Goal: Task Accomplishment & Management: Manage account settings

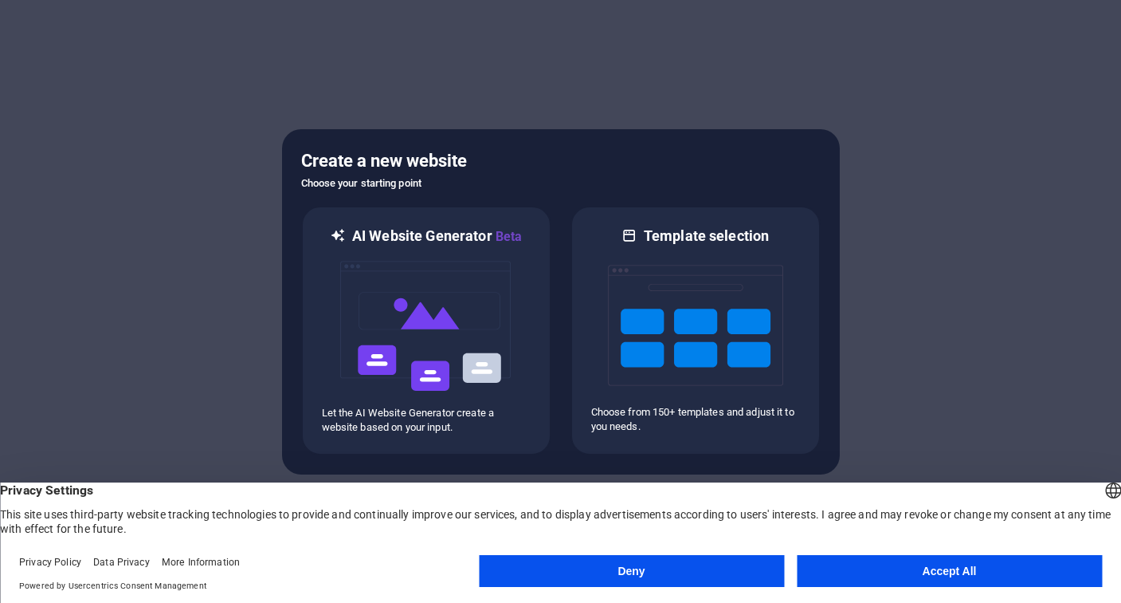
click at [878, 571] on button "Accept All" at bounding box center [949, 571] width 305 height 32
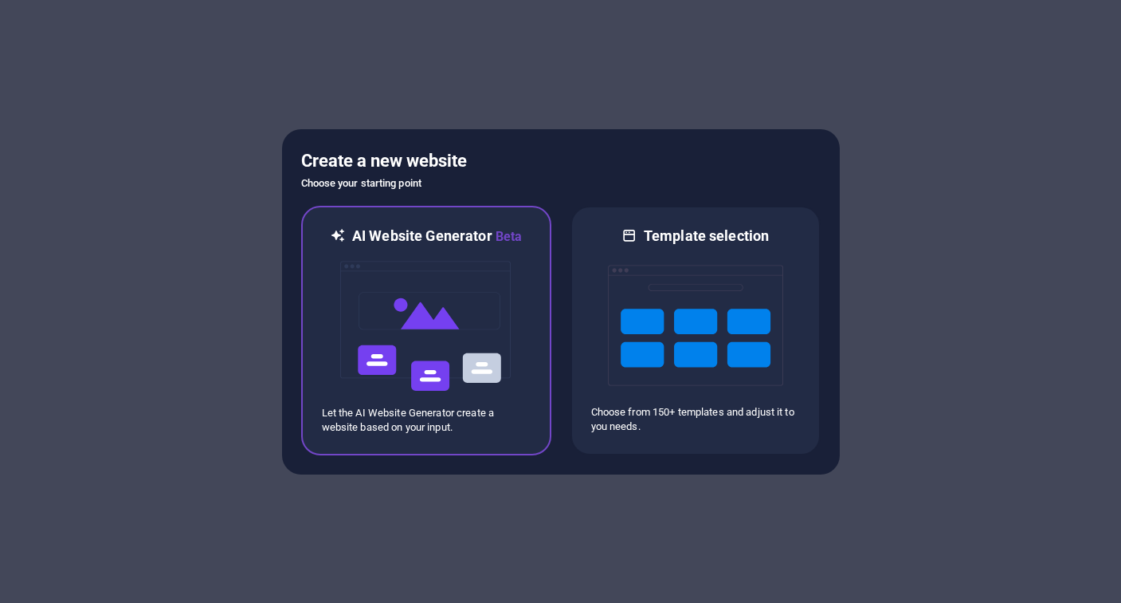
click at [477, 422] on p "Let the AI Website Generator create a website based on your input." at bounding box center [426, 420] width 209 height 29
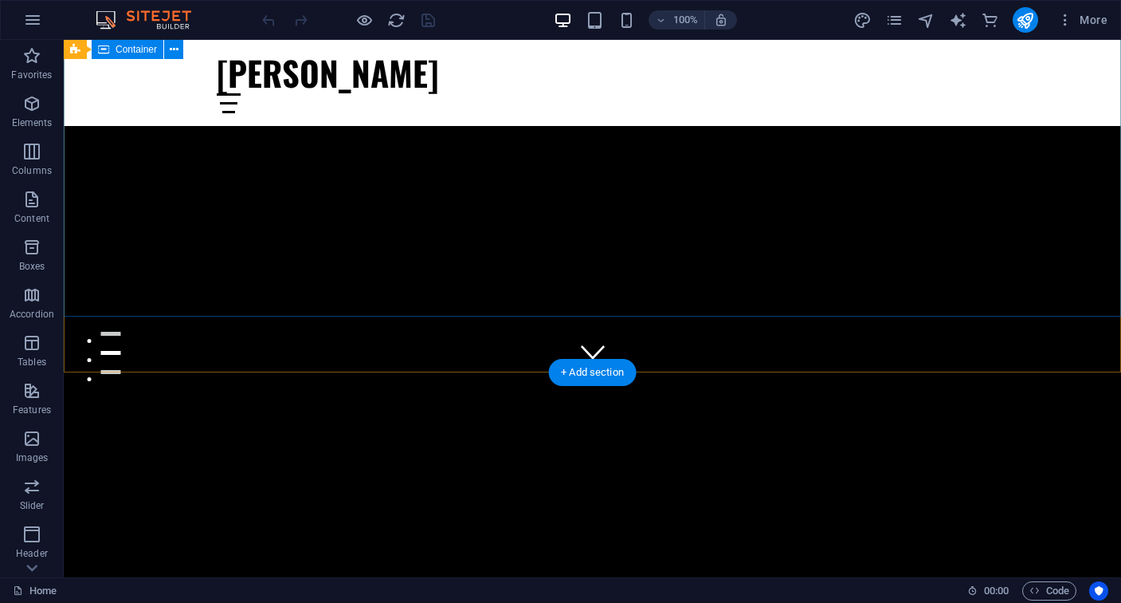
scroll to position [210, 0]
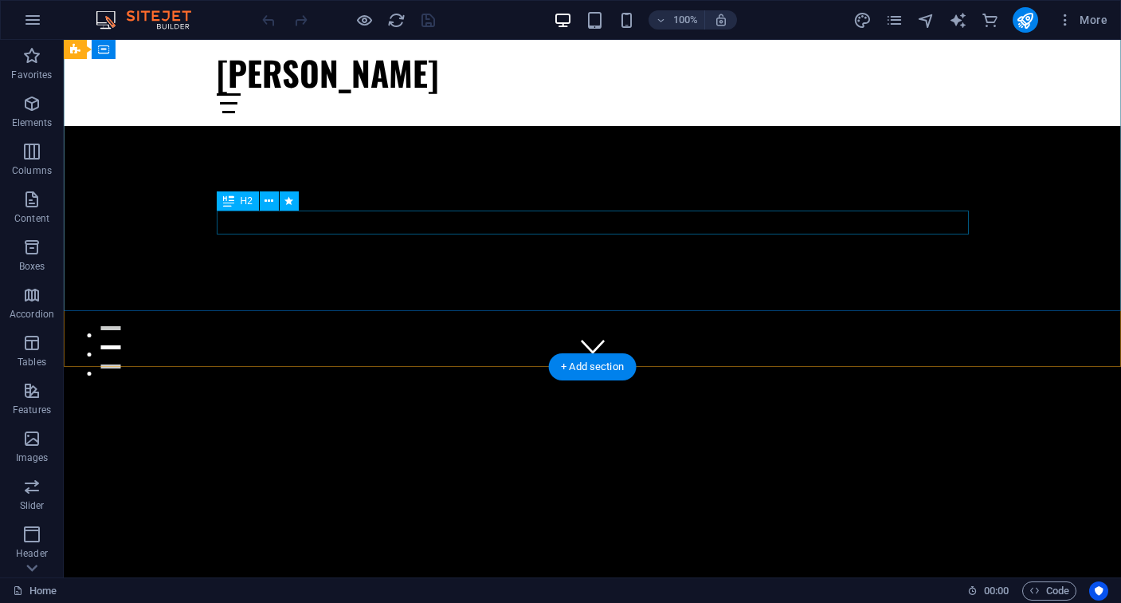
click at [458, 496] on div "Transform Your Videos, Grow Your Audience!" at bounding box center [593, 508] width 752 height 24
click at [270, 202] on icon at bounding box center [269, 201] width 9 height 17
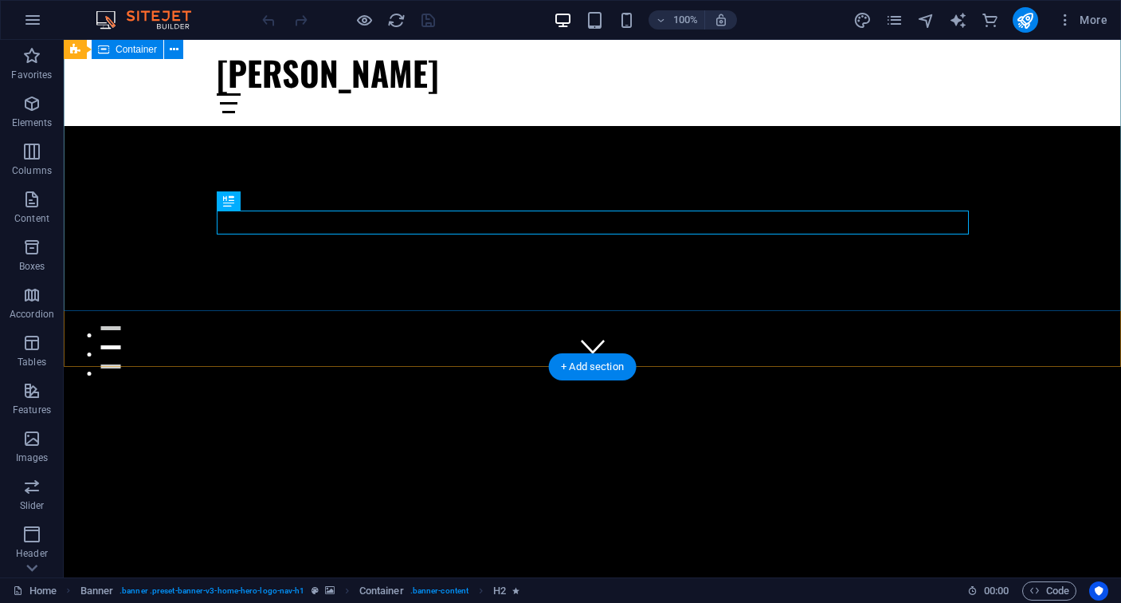
click at [544, 367] on div "Transform Your Videos, Grow Your Audience!" at bounding box center [593, 482] width 1058 height 230
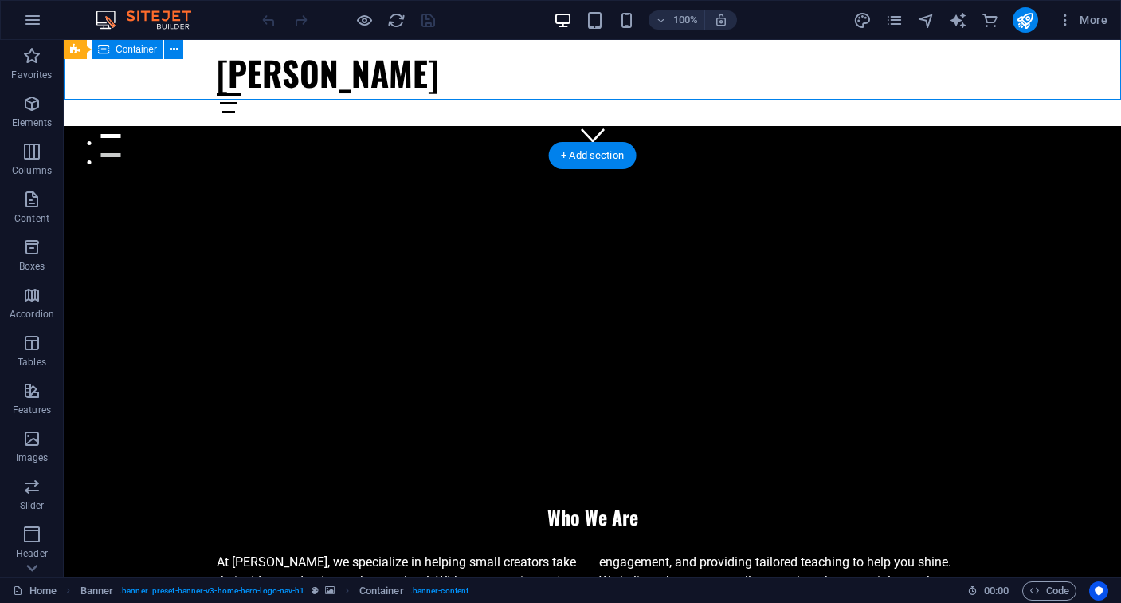
scroll to position [477, 0]
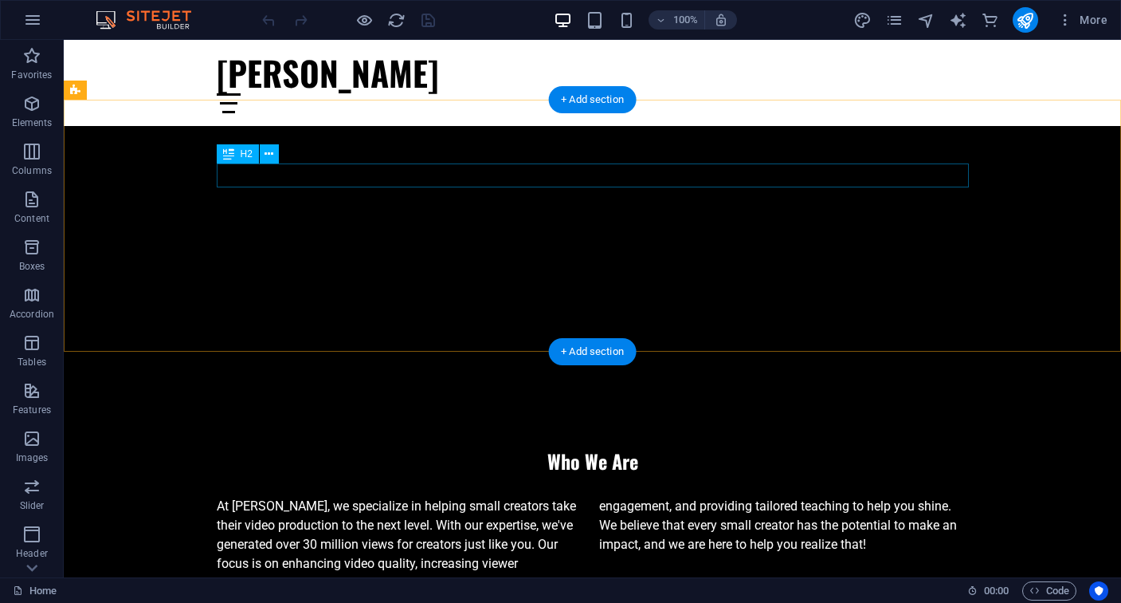
click at [599, 449] on div "Who We Are" at bounding box center [593, 461] width 752 height 24
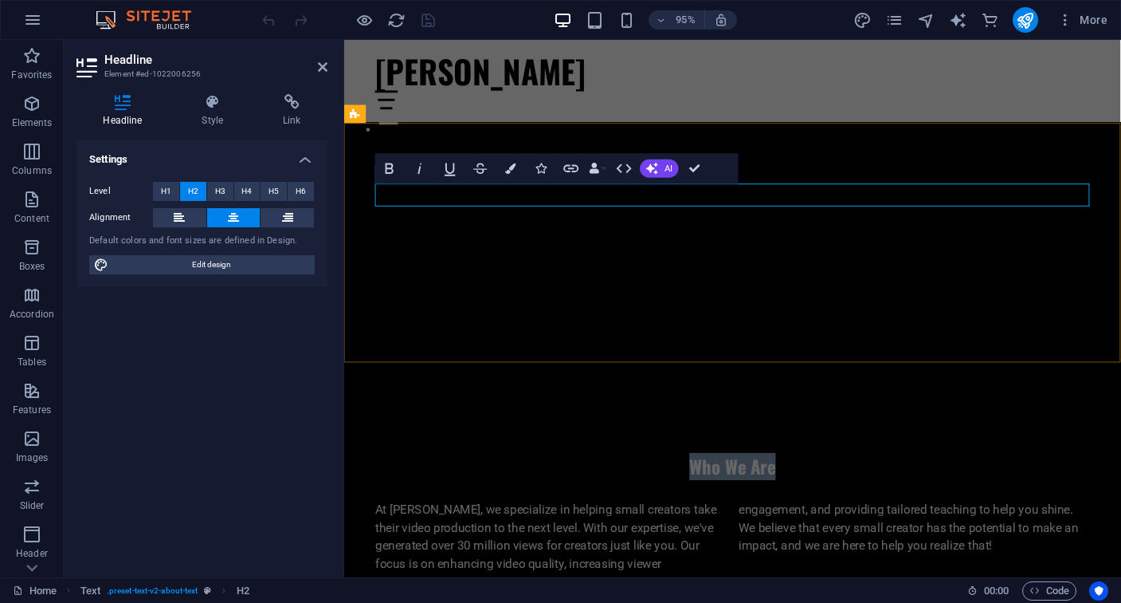
click at [780, 477] on h2 "Who We Are" at bounding box center [753, 489] width 752 height 24
drag, startPoint x: 811, startPoint y: 208, endPoint x: 749, endPoint y: 203, distance: 62.4
click at [749, 477] on h2 "Who We Are" at bounding box center [753, 489] width 752 height 24
click at [640, 524] on div "At Joey Minor, we specialize in helping small creators take their video product…" at bounding box center [753, 562] width 752 height 77
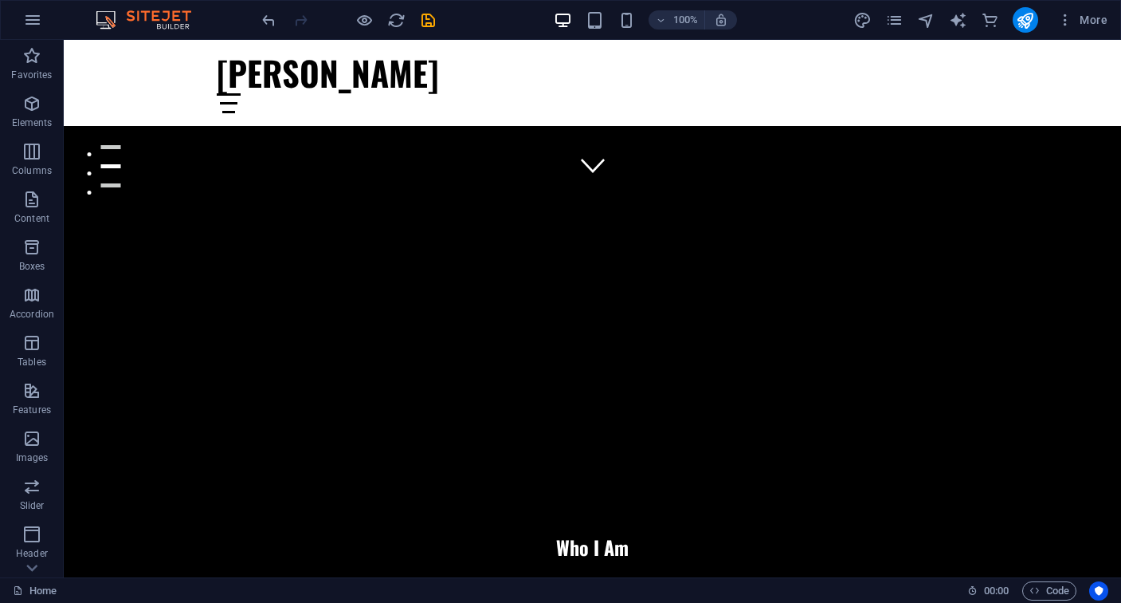
scroll to position [402, 0]
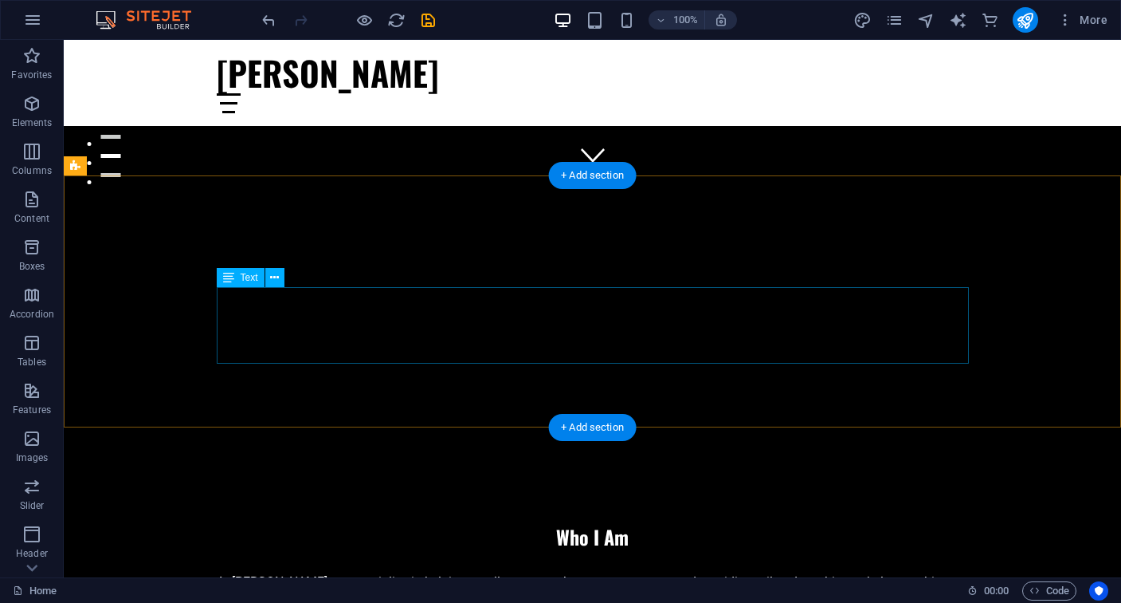
click at [348, 572] on div "At Joey Minor, we specialize in helping small creators take their video product…" at bounding box center [593, 610] width 752 height 77
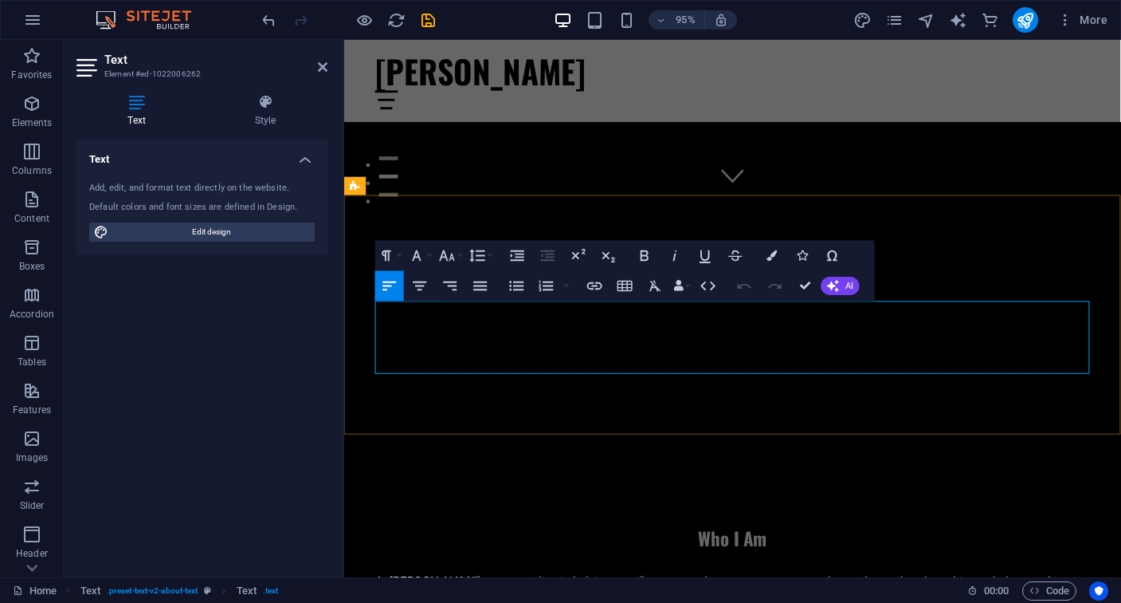
drag, startPoint x: 393, startPoint y: 328, endPoint x: 375, endPoint y: 326, distance: 18.4
click at [375, 489] on div "Who I Am At Joey Minor, we specialize in helping small creators take their vide…" at bounding box center [753, 615] width 818 height 252
drag, startPoint x: 477, startPoint y: 324, endPoint x: 379, endPoint y: 323, distance: 98.8
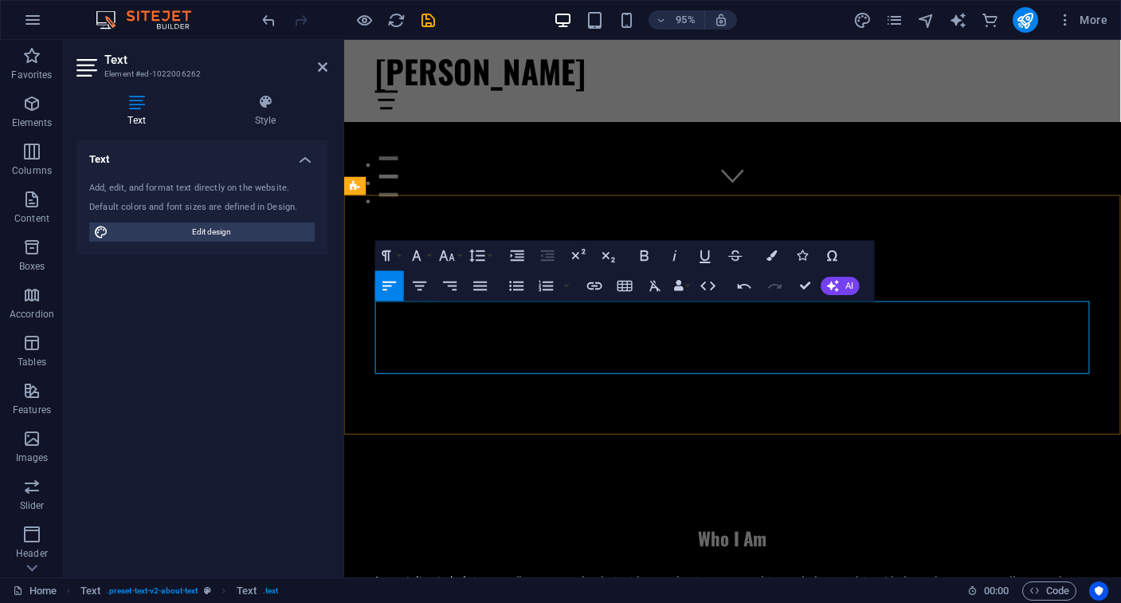
drag, startPoint x: 1004, startPoint y: 343, endPoint x: 972, endPoint y: 343, distance: 31.9
click at [987, 489] on div "Who I Am I specialize in helping small creators take their video production to …" at bounding box center [753, 615] width 818 height 252
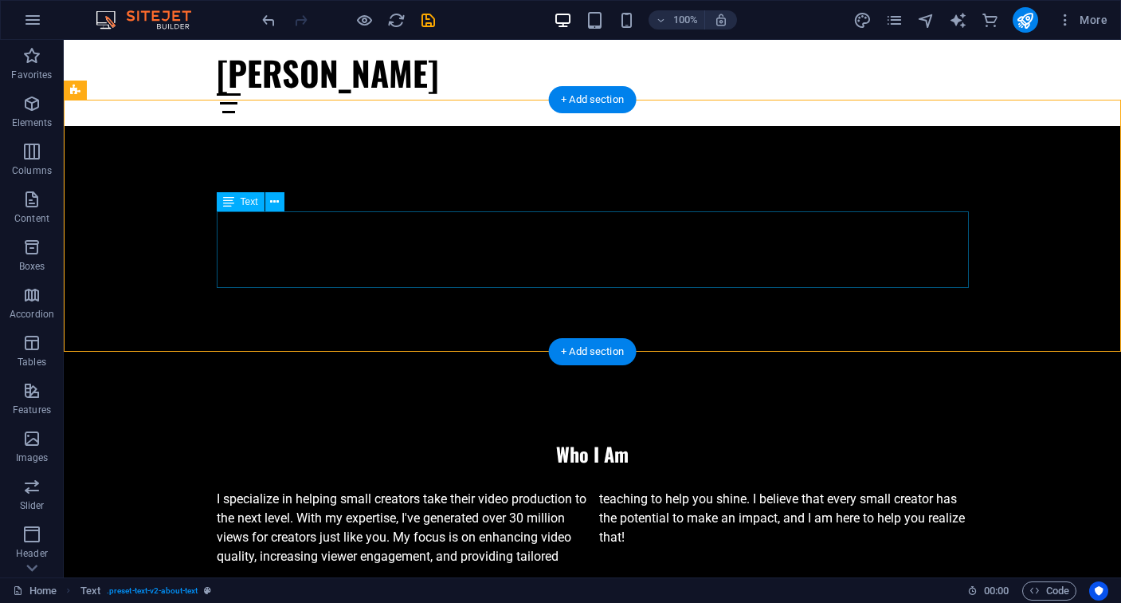
scroll to position [465, 0]
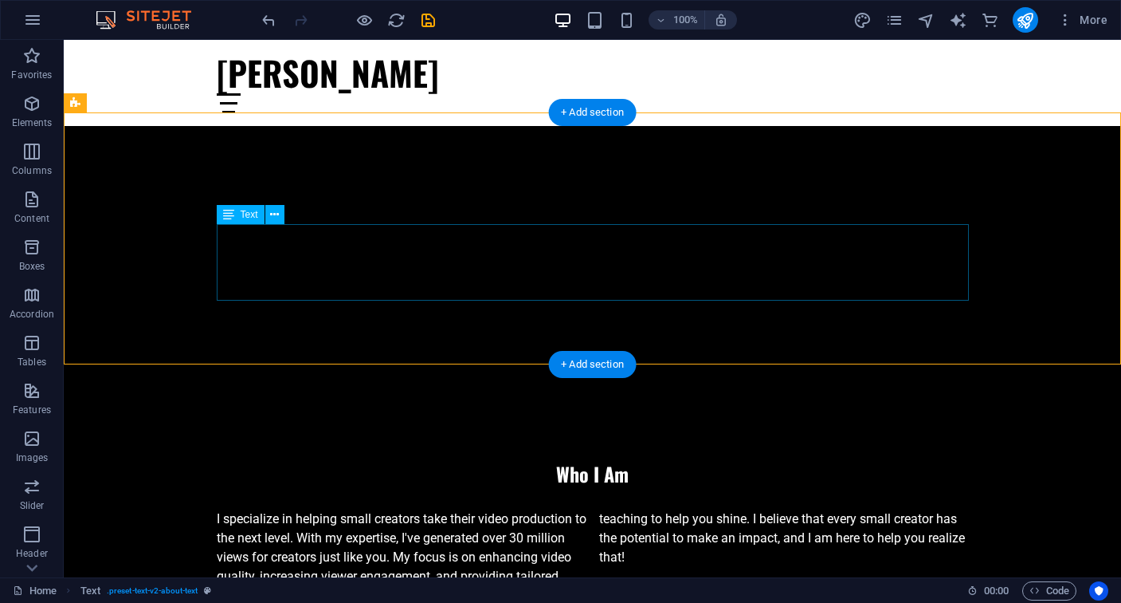
click at [576, 509] on div "I specialize in helping small creators take their video production to the next …" at bounding box center [593, 547] width 752 height 77
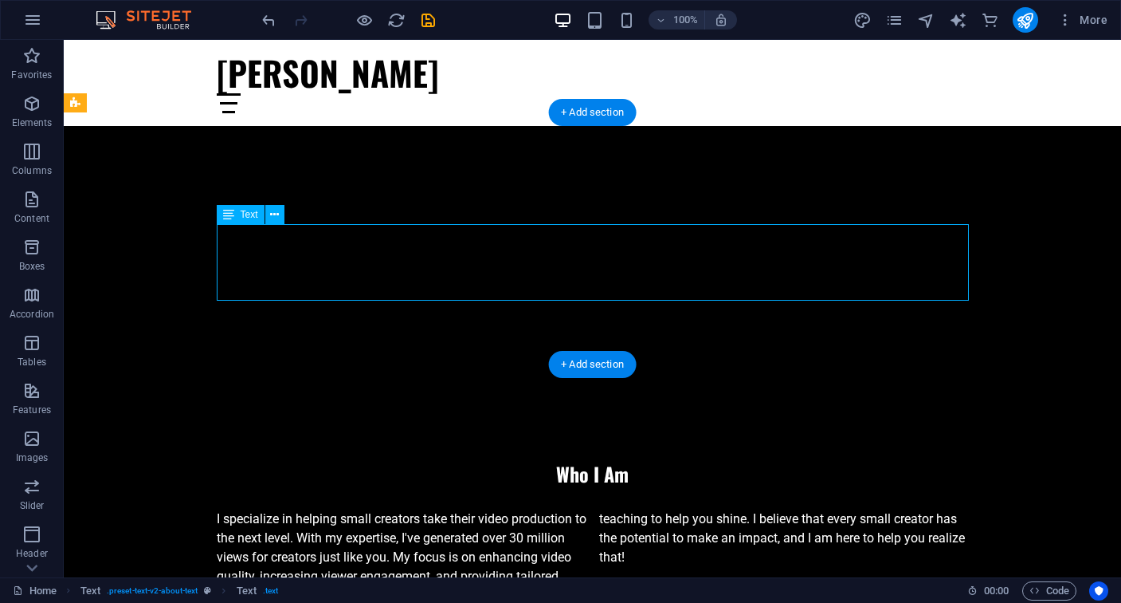
click at [576, 509] on div "I specialize in helping small creators take their video production to the next …" at bounding box center [593, 547] width 752 height 77
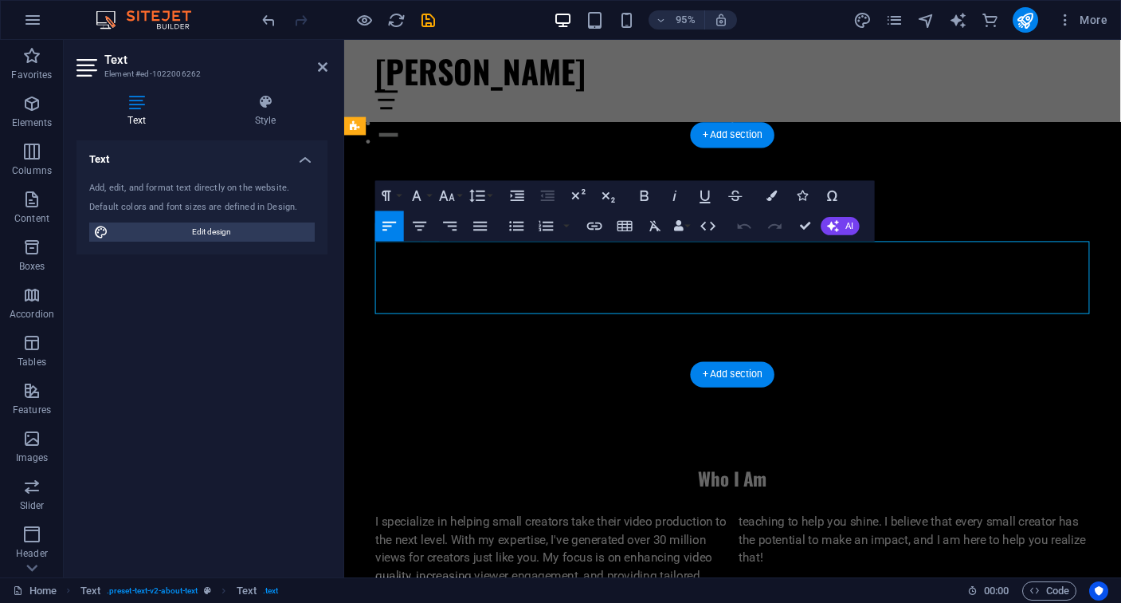
click at [571, 537] on p "I specialize in helping small creators take their video production to the next …" at bounding box center [753, 575] width 752 height 77
click at [548, 537] on p "I specialize in helping small creators take their video production to the next …" at bounding box center [753, 575] width 752 height 77
click at [557, 537] on p "I specialize in helping small creators take their video production to the next …" at bounding box center [753, 575] width 752 height 77
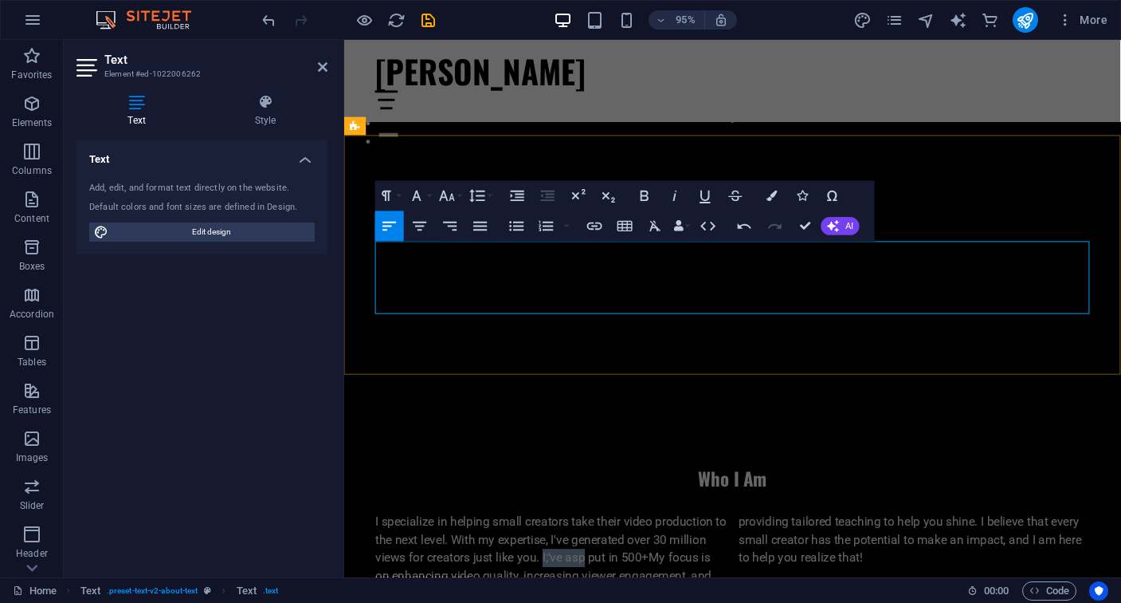
drag, startPoint x: 598, startPoint y: 298, endPoint x: 554, endPoint y: 294, distance: 44.0
click at [554, 537] on p "I specialize in helping small creators take their video production to the next …" at bounding box center [753, 575] width 752 height 77
click at [669, 537] on p "I specialize in helping small creators take their video production to the next …" at bounding box center [753, 575] width 752 height 77
click at [551, 426] on div "Who I Am I specialize in helping small creators take their video production to …" at bounding box center [753, 552] width 818 height 252
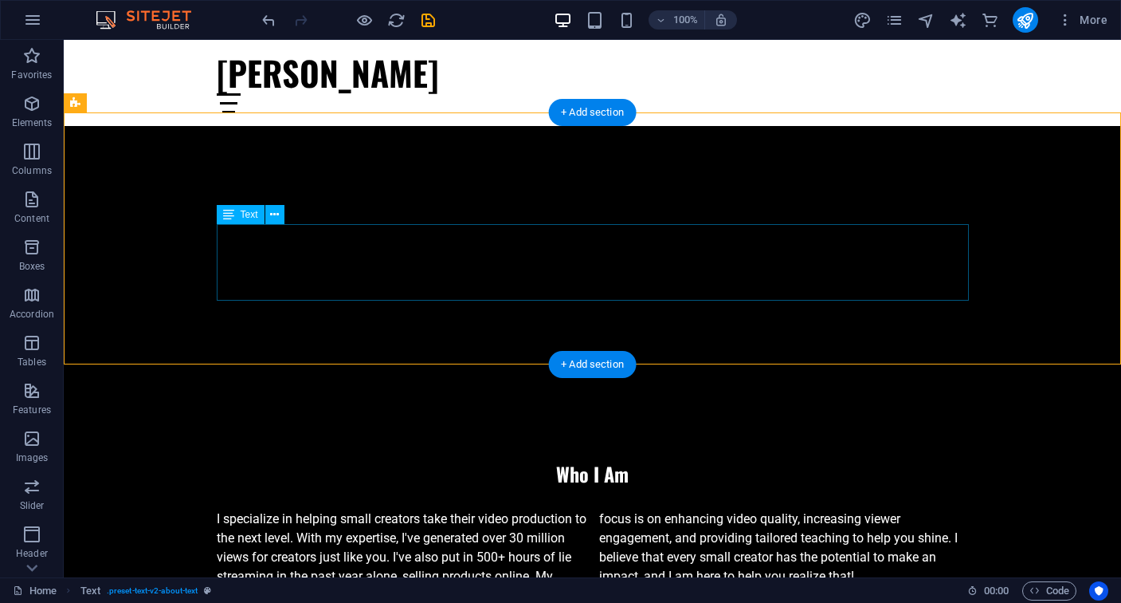
click at [539, 509] on div "I specialize in helping small creators take their video production to the next …" at bounding box center [593, 547] width 752 height 77
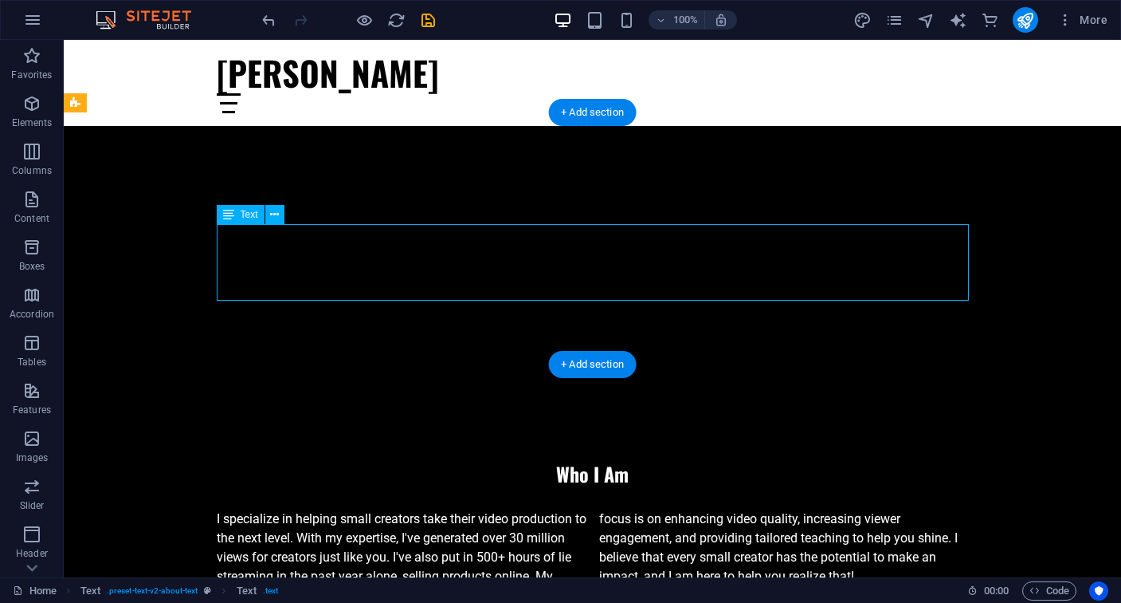
click at [539, 509] on div "I specialize in helping small creators take their video production to the next …" at bounding box center [593, 547] width 752 height 77
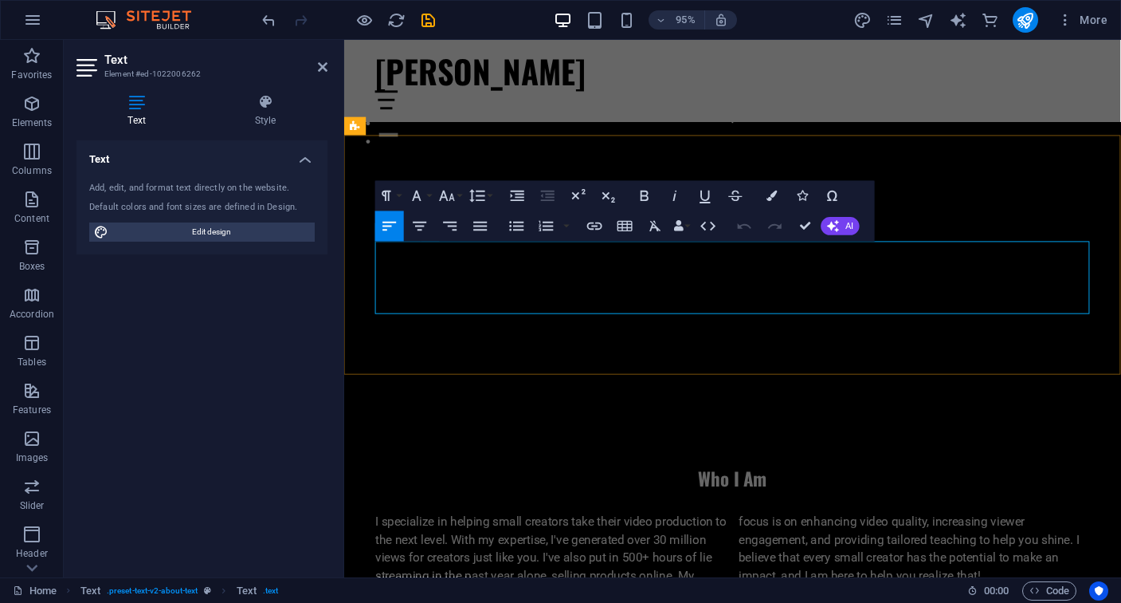
click at [698, 537] on p "I specialize in helping small creators take their video production to the next …" at bounding box center [753, 575] width 752 height 77
click at [397, 375] on div "Counter" at bounding box center [398, 365] width 108 height 19
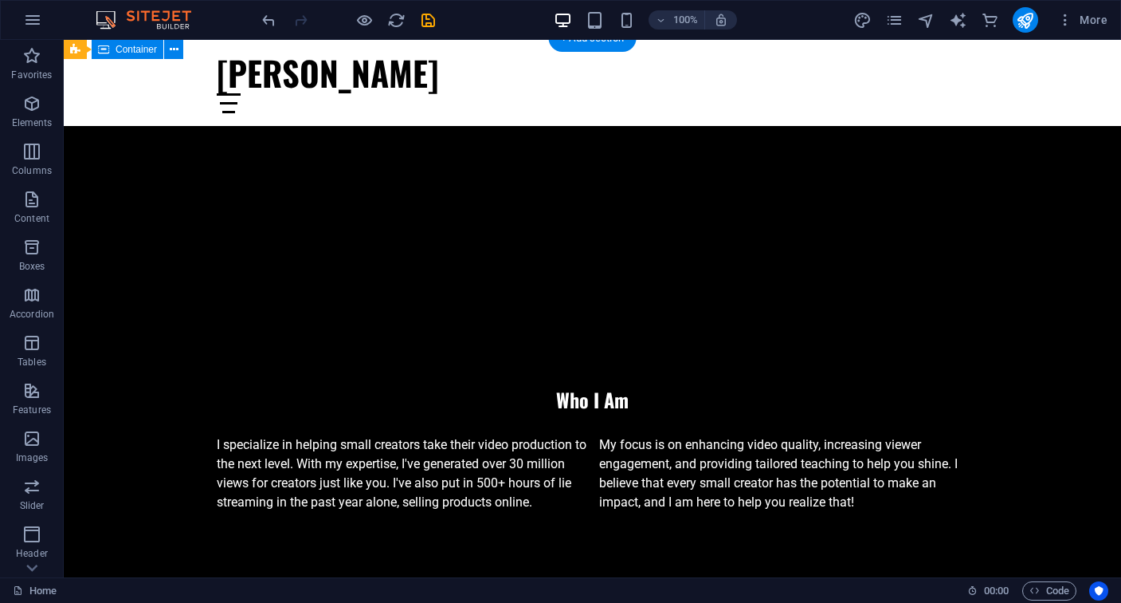
scroll to position [545, 0]
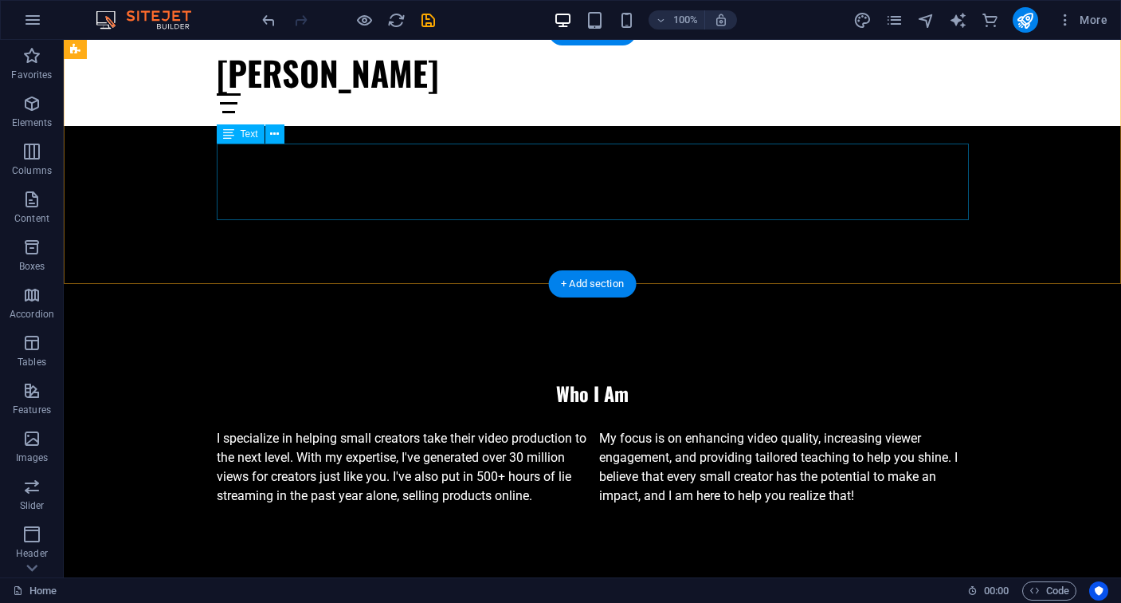
click at [500, 429] on div "I specialize in helping small creators take their video production to the next …" at bounding box center [593, 467] width 752 height 77
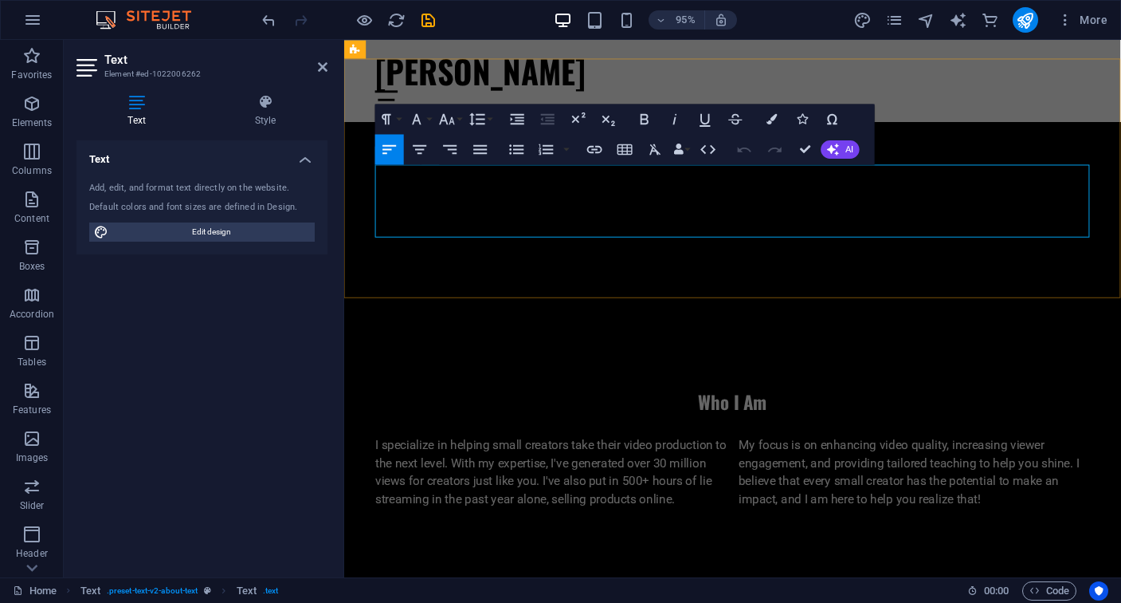
click at [725, 457] on p "I specialize in helping small creators take their video production to the next …" at bounding box center [562, 495] width 370 height 77
click at [362, 345] on div "Who I Am I specialize in helping small creators take their video production to …" at bounding box center [753, 471] width 818 height 252
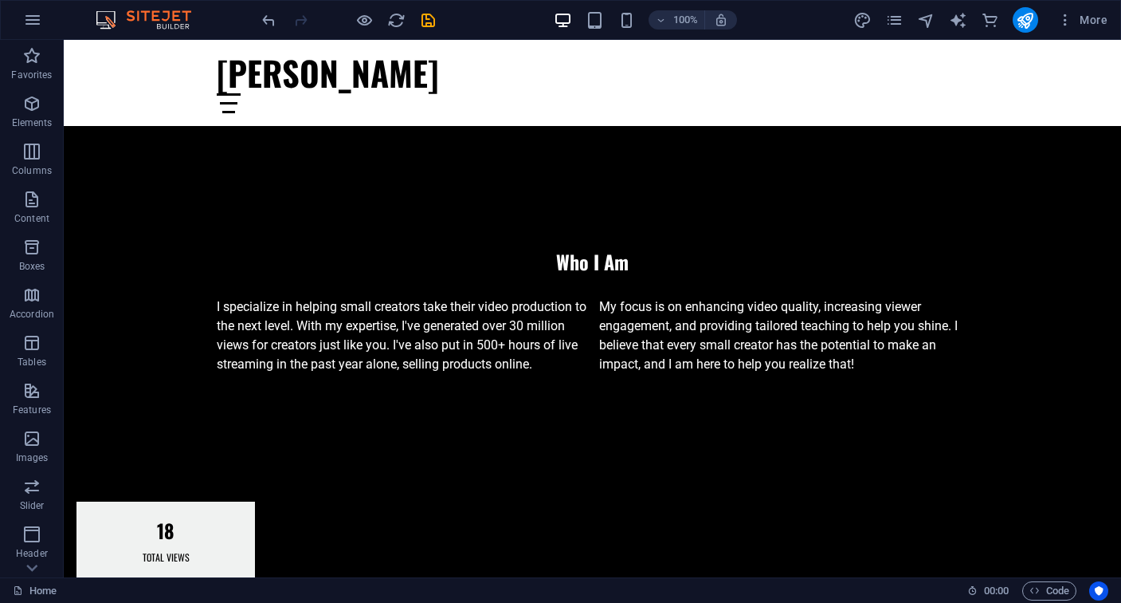
scroll to position [674, 0]
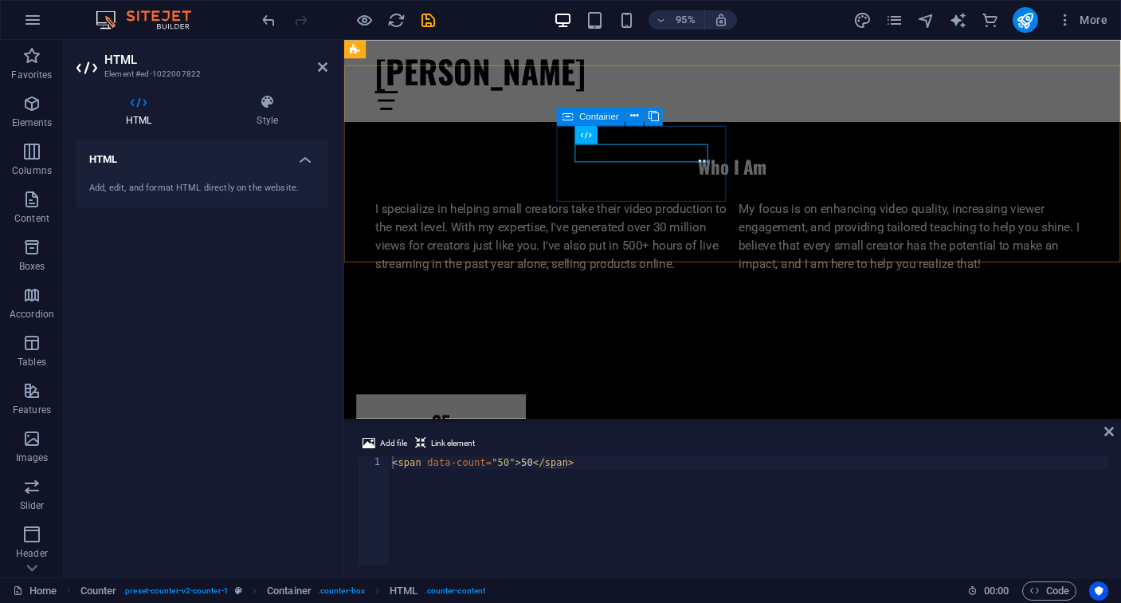
scroll to position [623, 0]
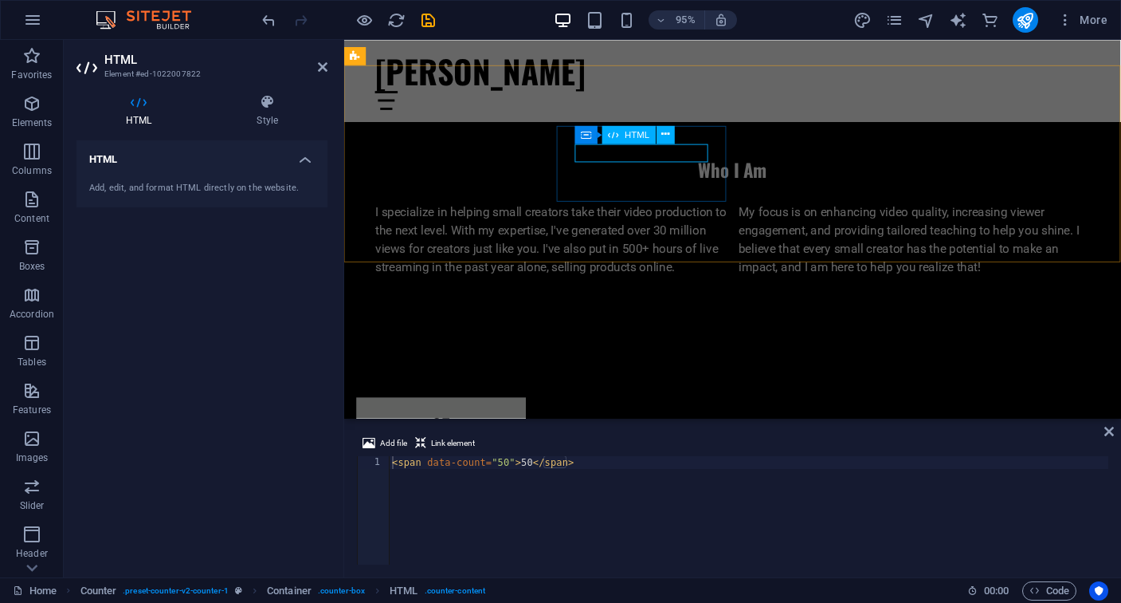
click at [516, 520] on div "50" at bounding box center [446, 529] width 140 height 19
click at [305, 162] on h4 "HTML" at bounding box center [202, 154] width 251 height 29
click at [305, 162] on h4 "HTML" at bounding box center [202, 159] width 251 height 38
click at [305, 161] on h4 "HTML" at bounding box center [202, 154] width 251 height 29
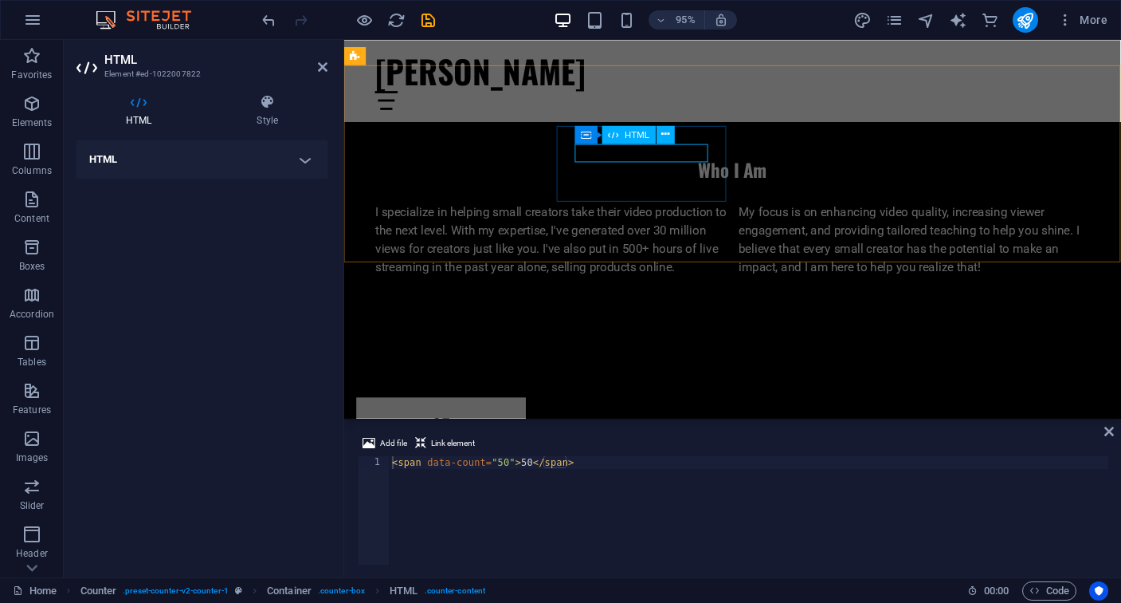
click at [516, 520] on div "50" at bounding box center [446, 529] width 140 height 19
click at [669, 139] on icon at bounding box center [666, 135] width 8 height 16
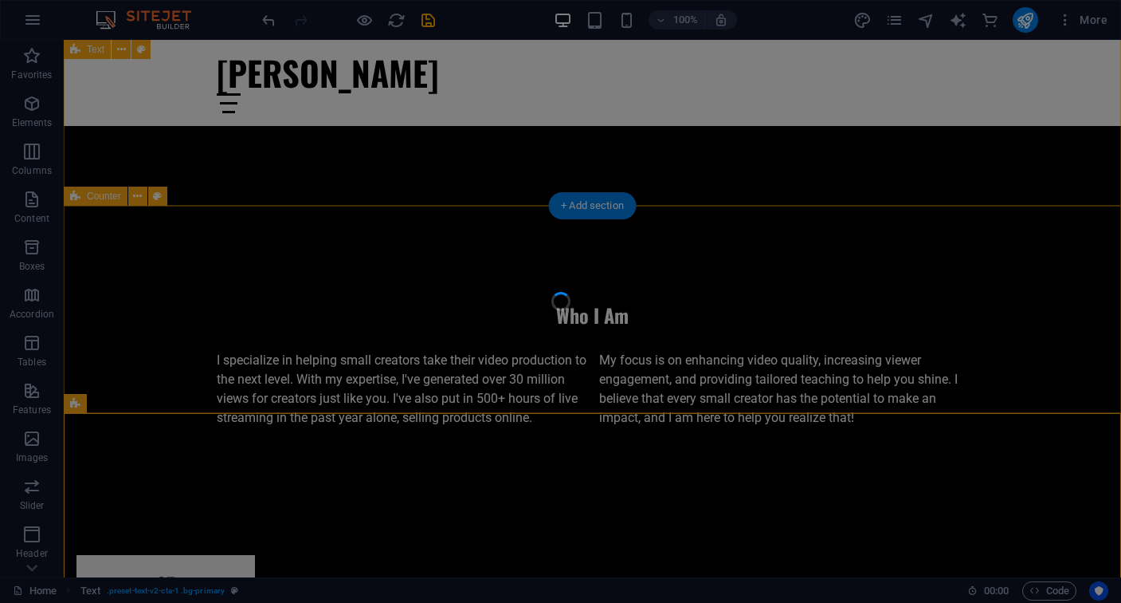
click at [135, 195] on div at bounding box center [560, 301] width 1121 height 603
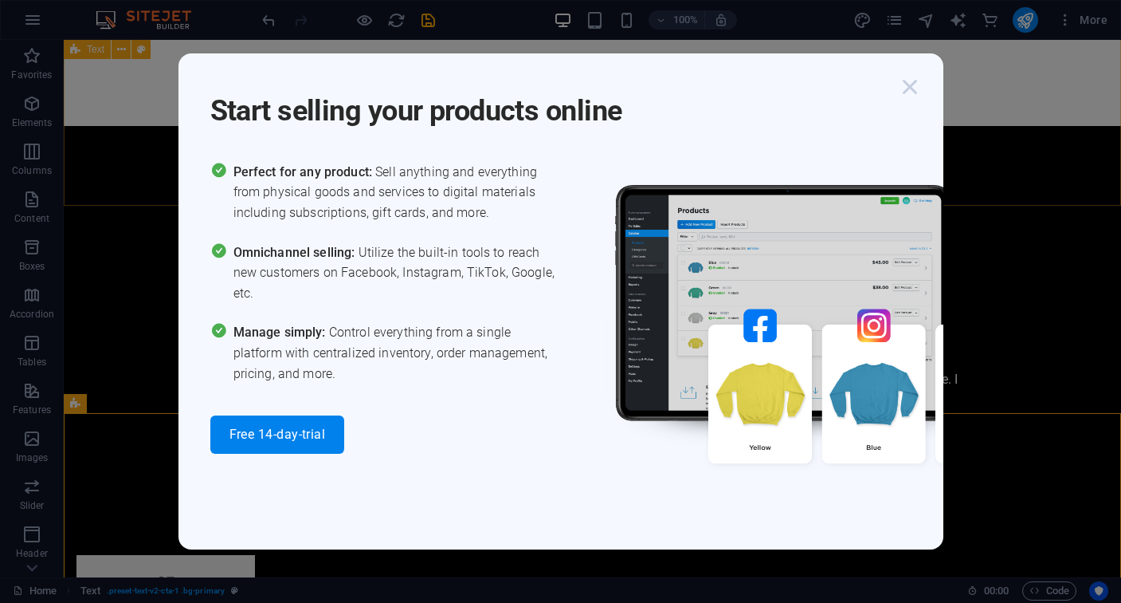
click at [905, 86] on icon "button" at bounding box center [910, 87] width 29 height 29
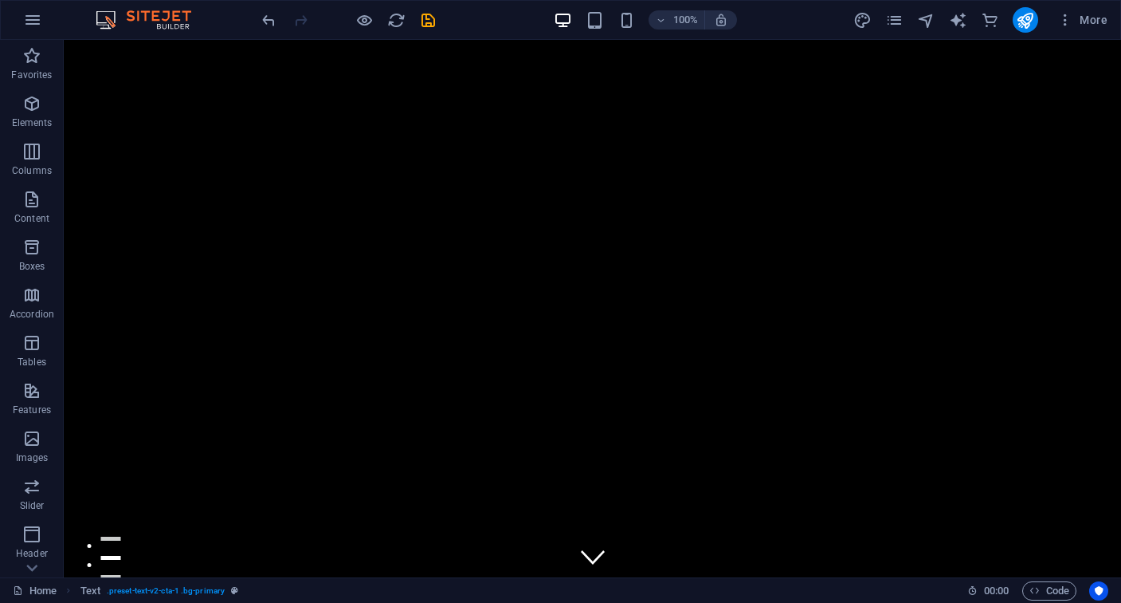
scroll to position [0, 0]
click at [425, 20] on icon "save" at bounding box center [428, 20] width 18 height 18
checkbox input "false"
click at [1090, 26] on span "More" at bounding box center [1083, 20] width 50 height 16
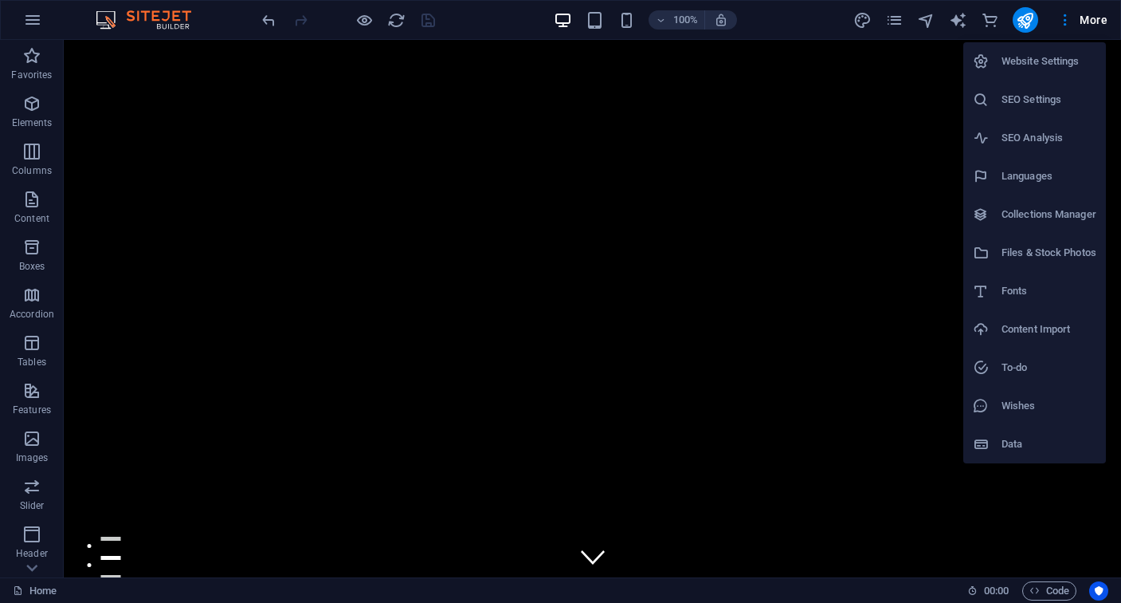
click at [1088, 26] on div at bounding box center [560, 301] width 1121 height 603
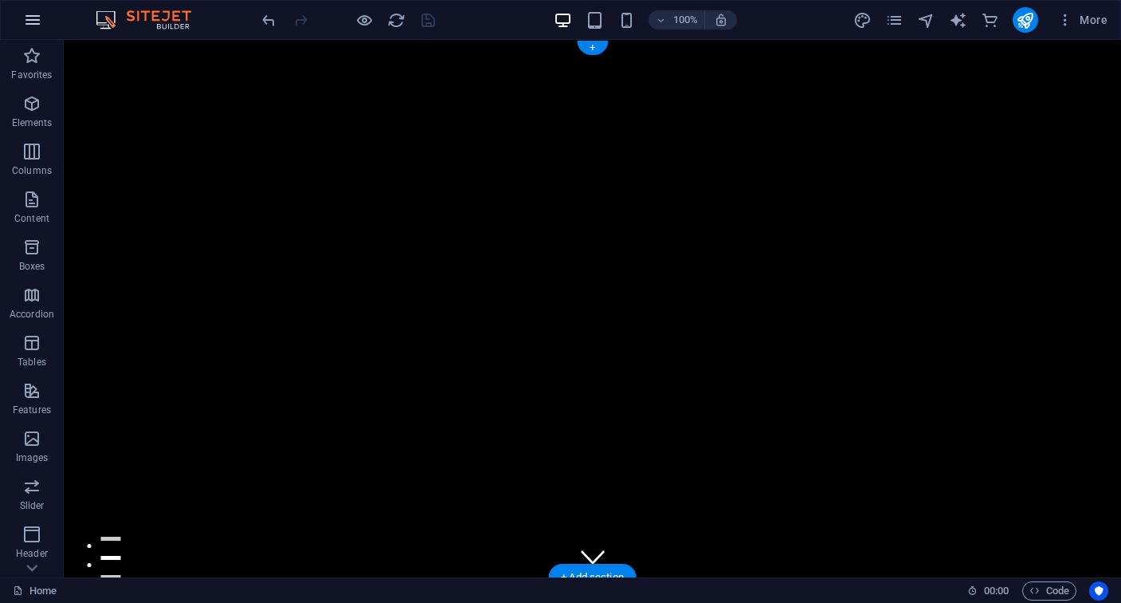
click at [37, 12] on icon "button" at bounding box center [32, 19] width 19 height 19
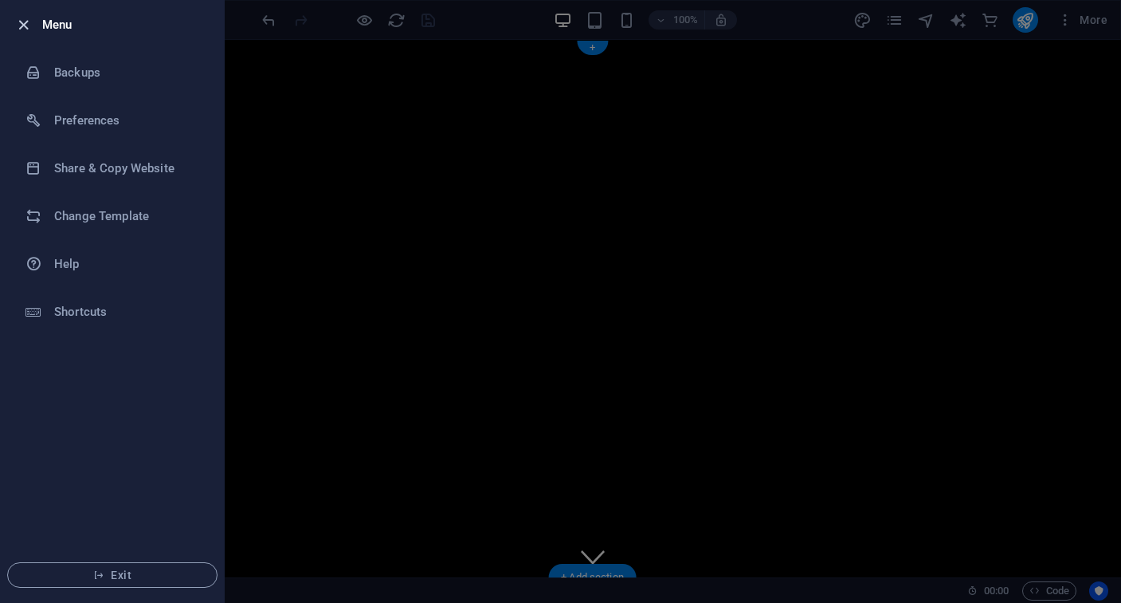
click at [26, 29] on icon "button" at bounding box center [23, 25] width 18 height 18
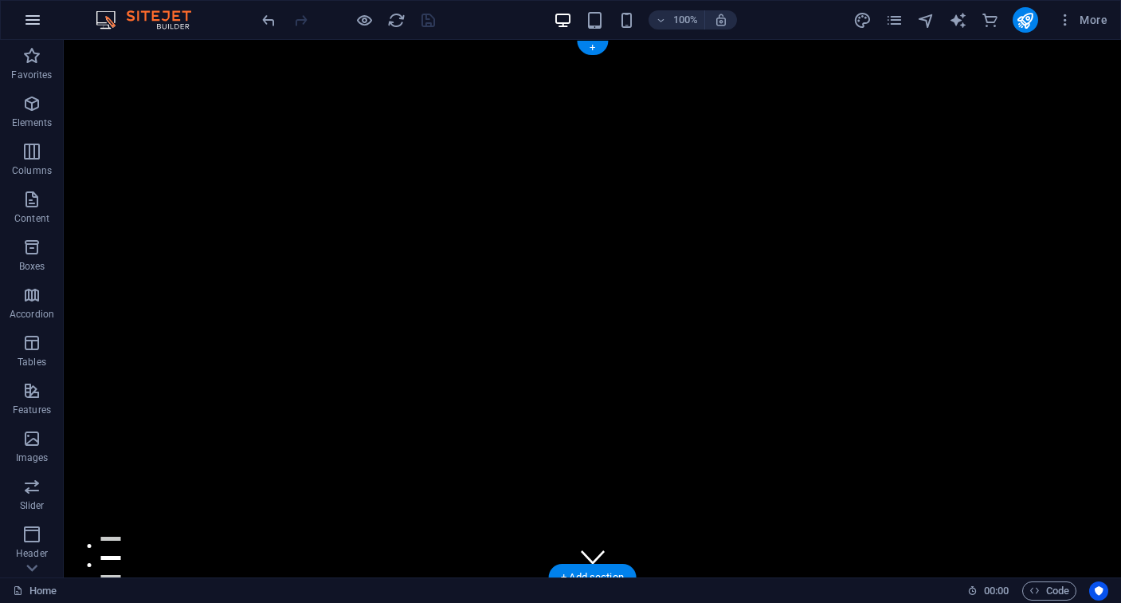
click at [25, 24] on icon "button" at bounding box center [32, 19] width 19 height 19
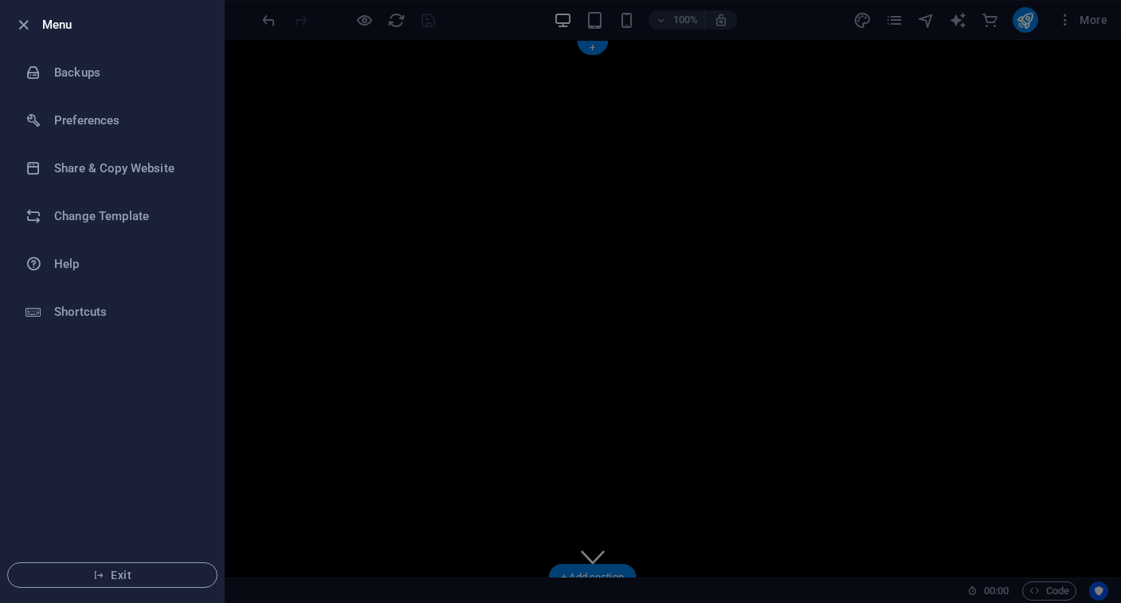
click at [375, 226] on div at bounding box center [560, 301] width 1121 height 603
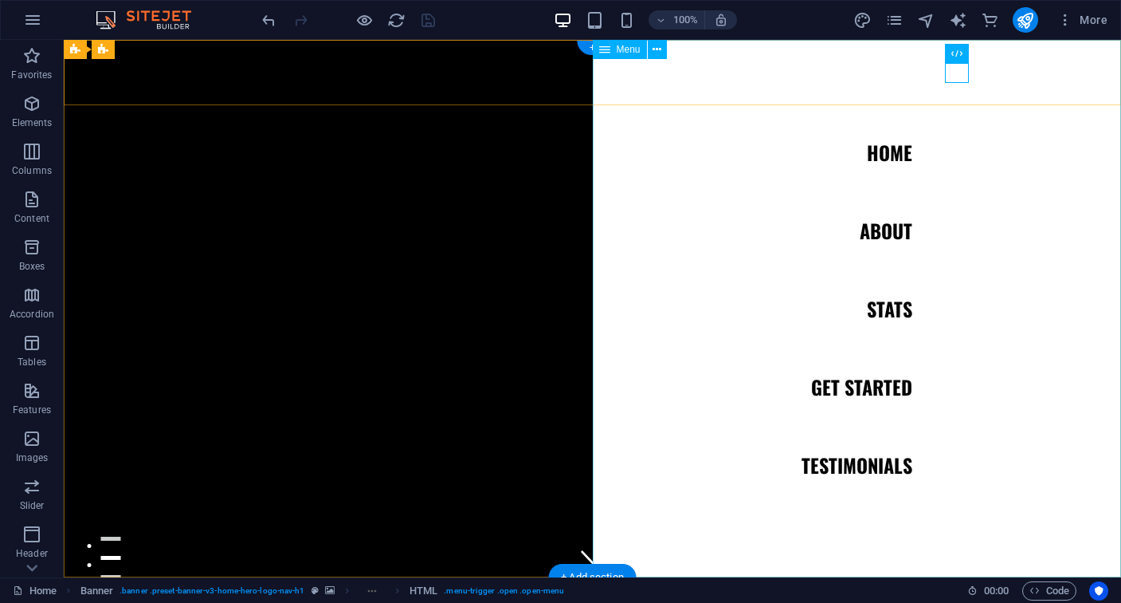
click at [894, 228] on nav "Home About Stats Get Started Testimonials" at bounding box center [857, 308] width 529 height 537
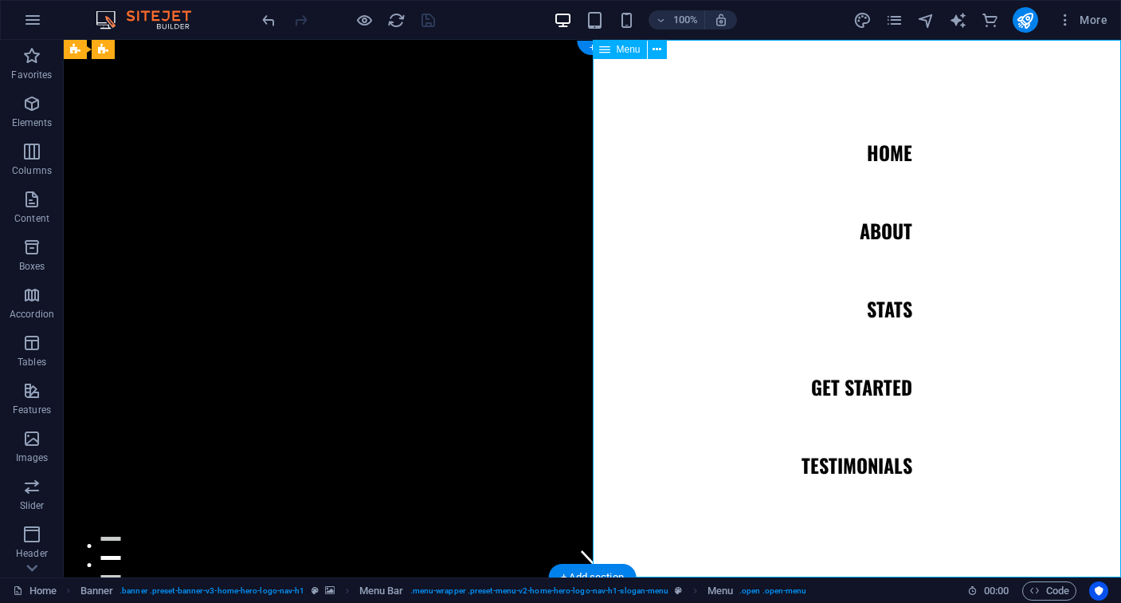
click at [894, 228] on nav "Home About Stats Get Started Testimonials" at bounding box center [857, 308] width 529 height 537
click at [890, 229] on nav "Home About Stats Get Started Testimonials" at bounding box center [857, 308] width 529 height 537
select select
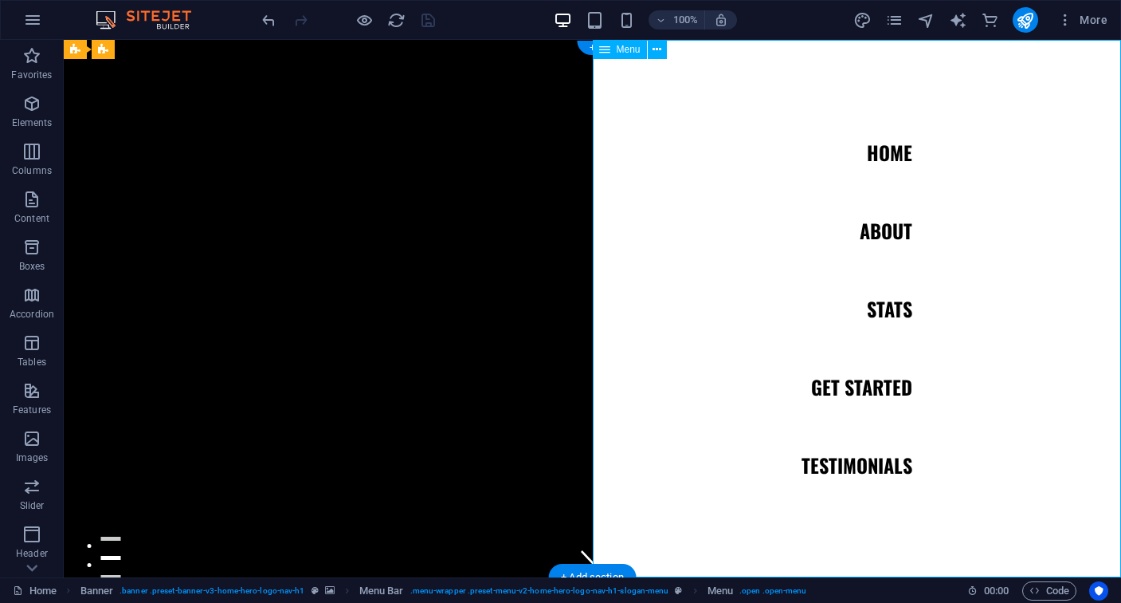
select select
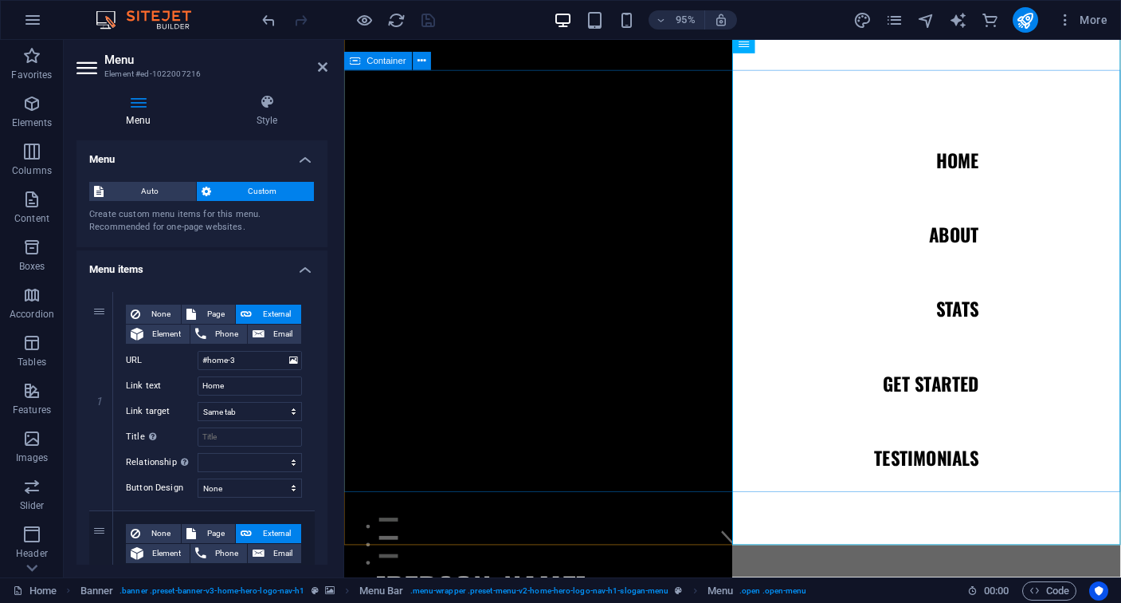
scroll to position [21, 0]
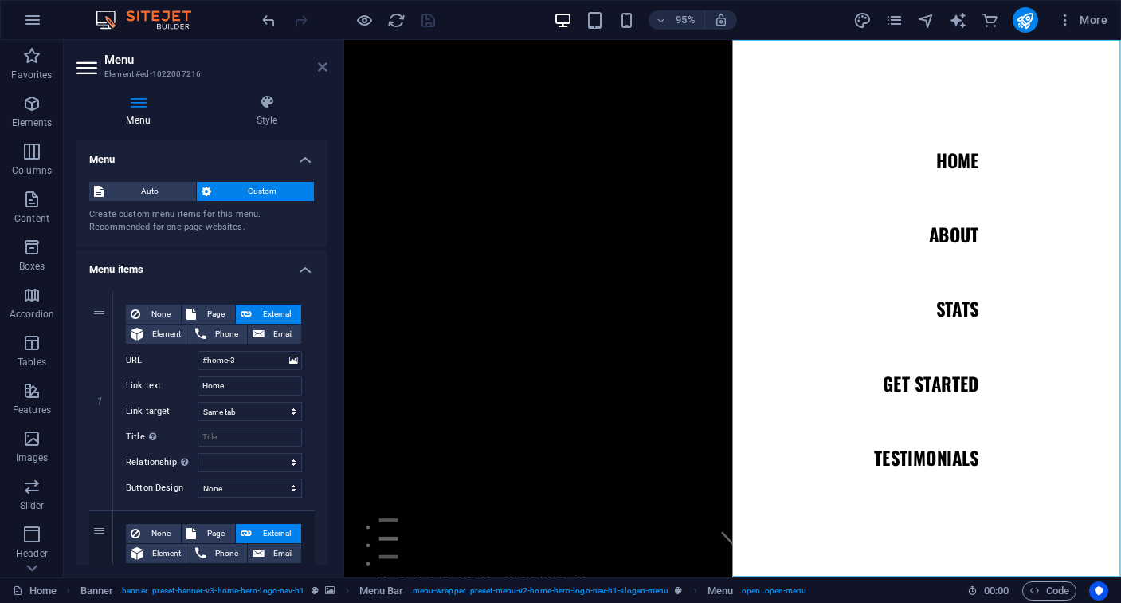
click at [327, 65] on icon at bounding box center [323, 67] width 10 height 13
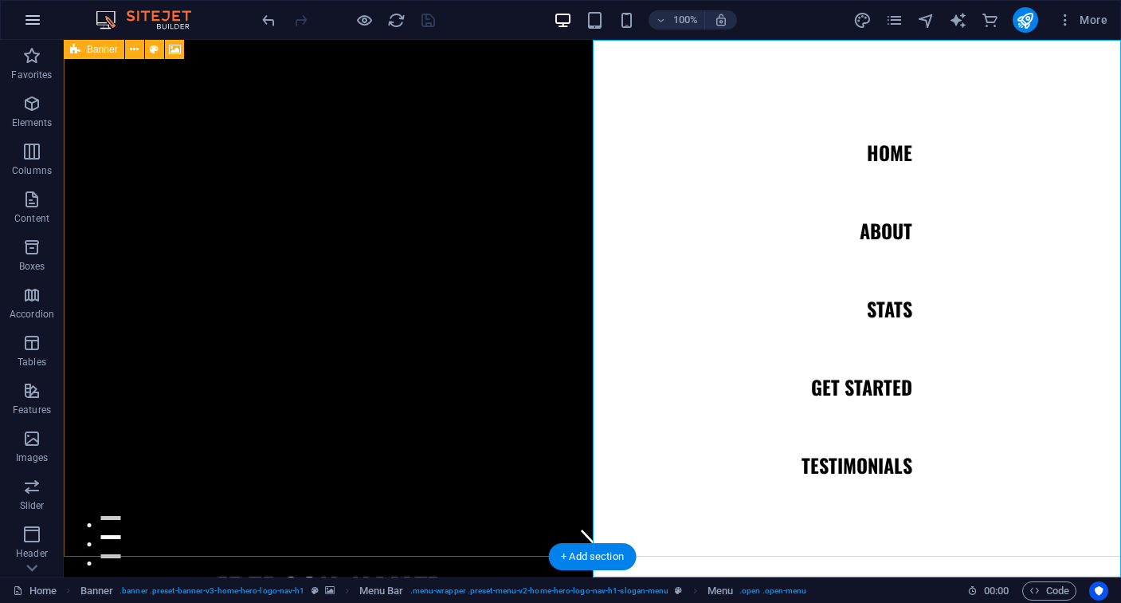
click at [37, 13] on icon "button" at bounding box center [32, 19] width 19 height 19
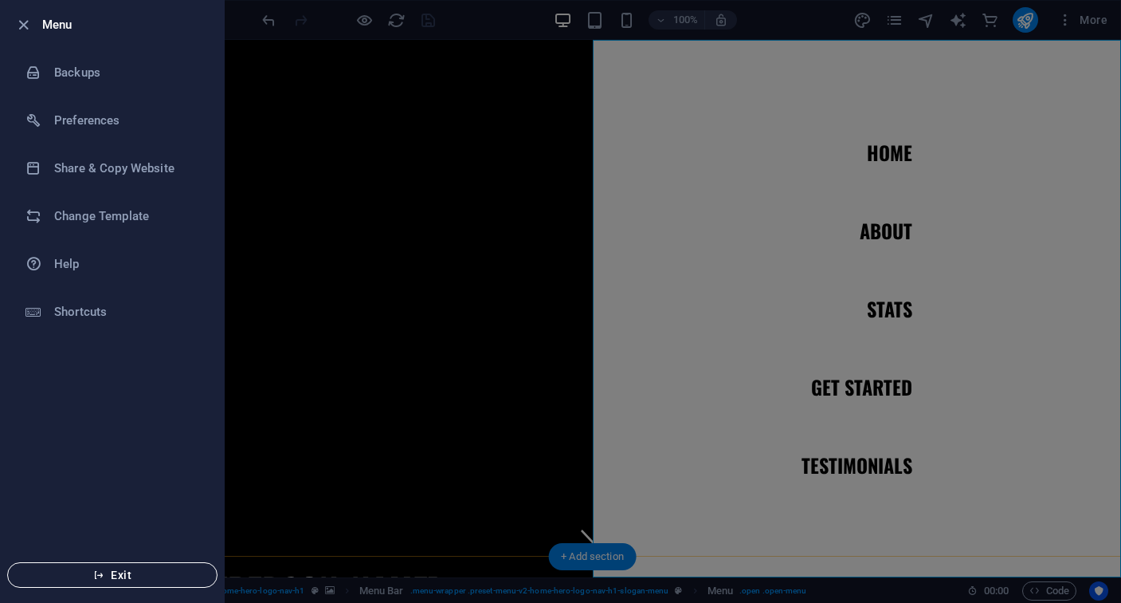
click at [139, 580] on span "Exit" at bounding box center [112, 574] width 183 height 13
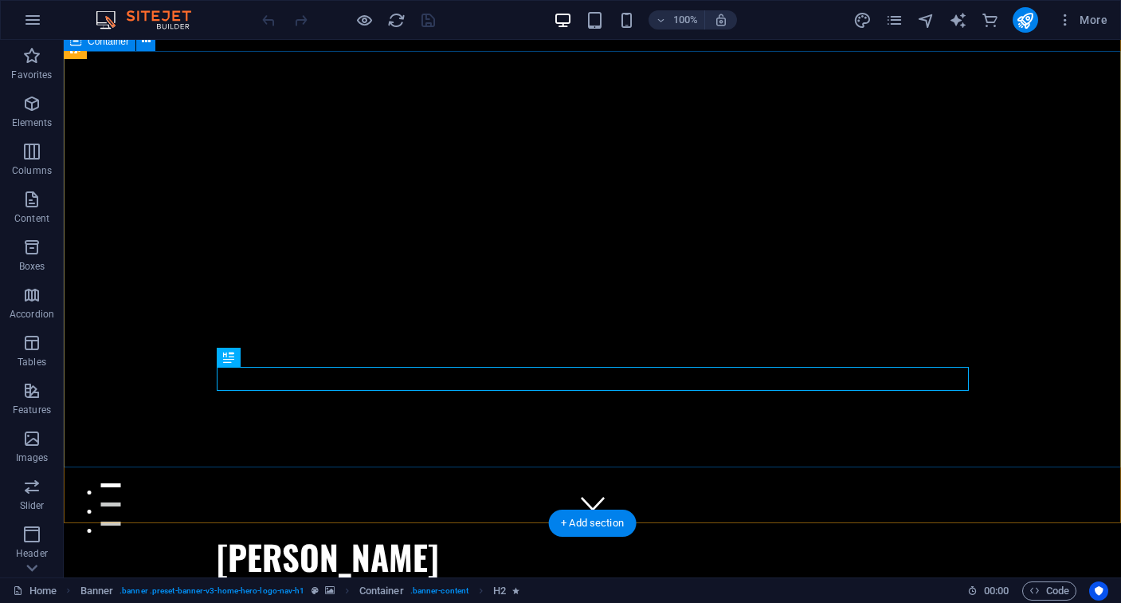
scroll to position [54, 0]
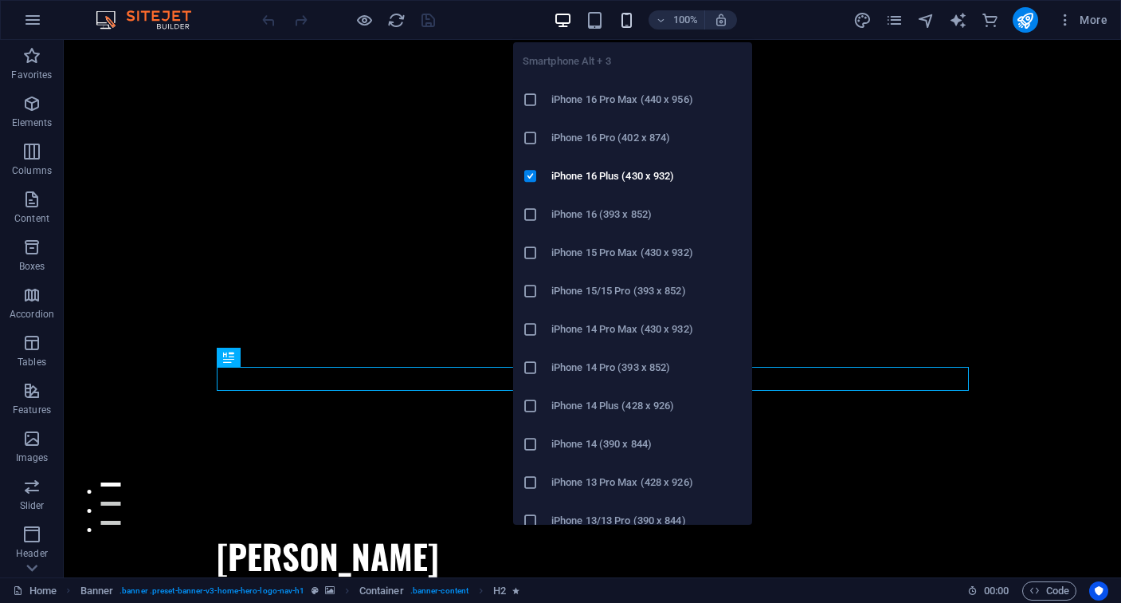
click at [628, 18] on icon "button" at bounding box center [627, 20] width 18 height 18
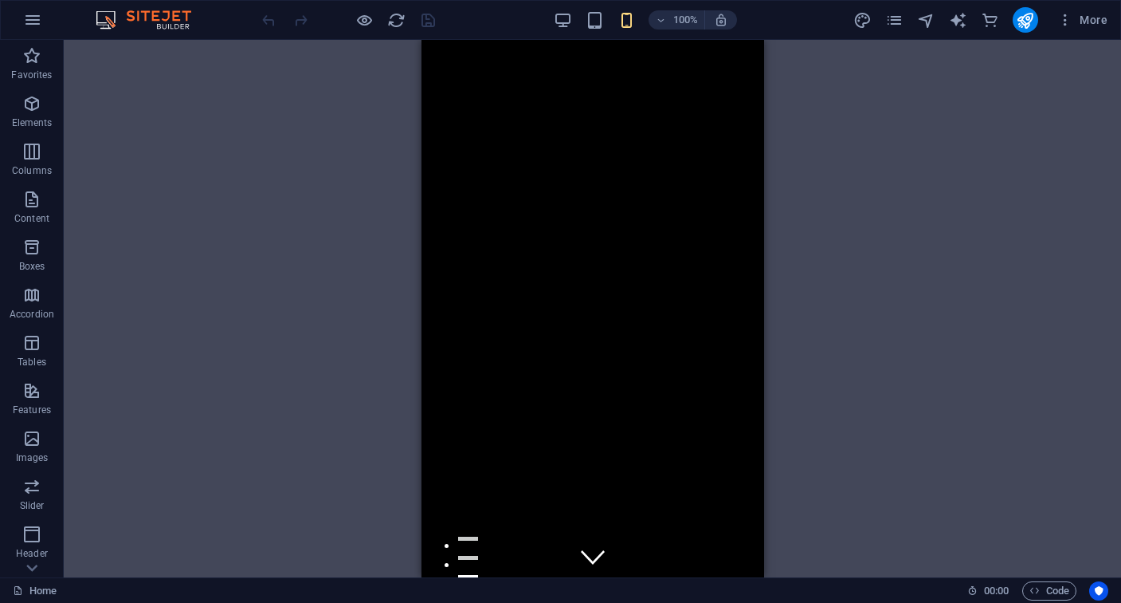
scroll to position [0, 0]
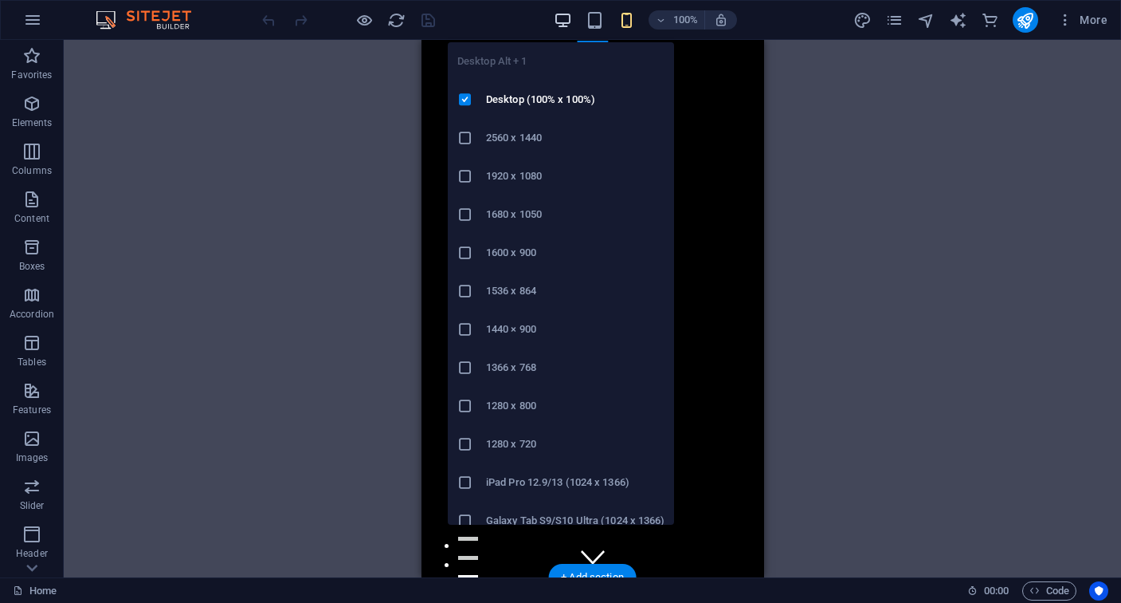
click at [562, 21] on icon "button" at bounding box center [563, 20] width 18 height 18
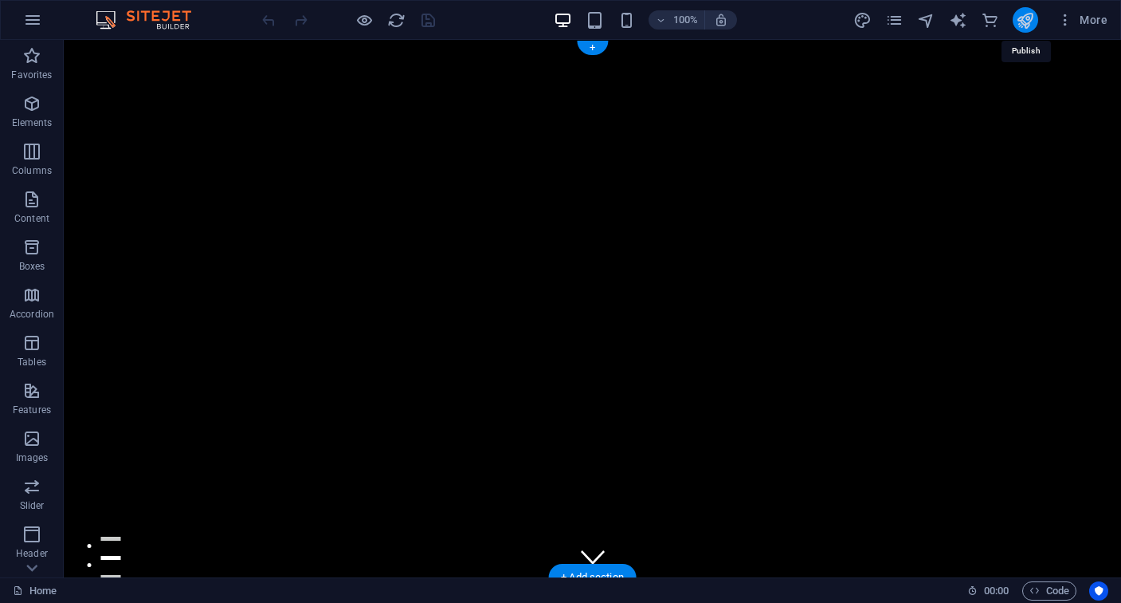
click at [1027, 23] on icon "publish" at bounding box center [1025, 20] width 18 height 18
